Goal: Find specific page/section: Find specific page/section

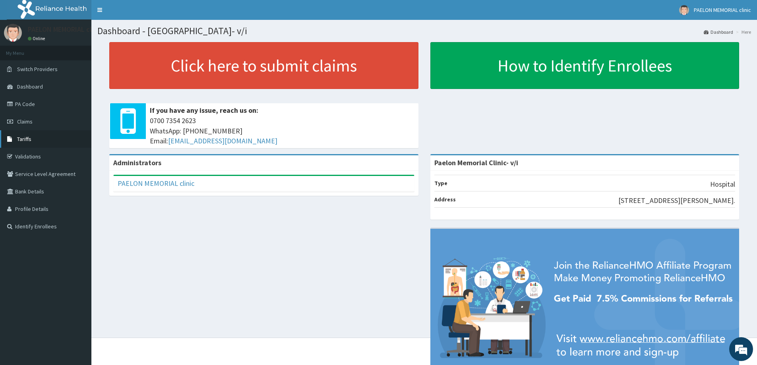
click at [35, 142] on link "Tariffs" at bounding box center [45, 138] width 91 height 17
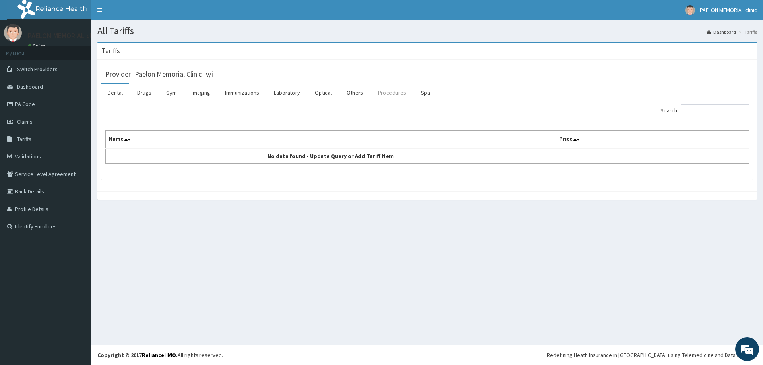
click at [392, 95] on link "Procedures" at bounding box center [392, 92] width 41 height 17
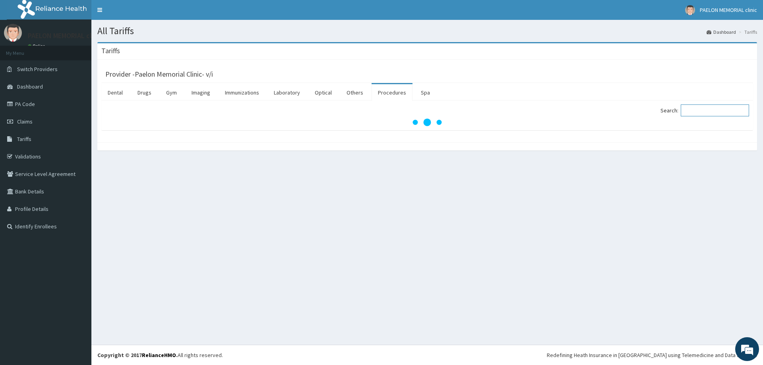
click at [703, 110] on input "Search:" at bounding box center [715, 111] width 68 height 12
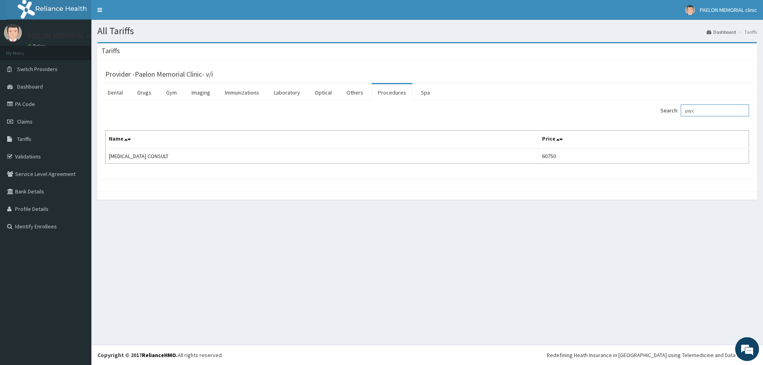
type input "psyc"
